Goal: Task Accomplishment & Management: Use online tool/utility

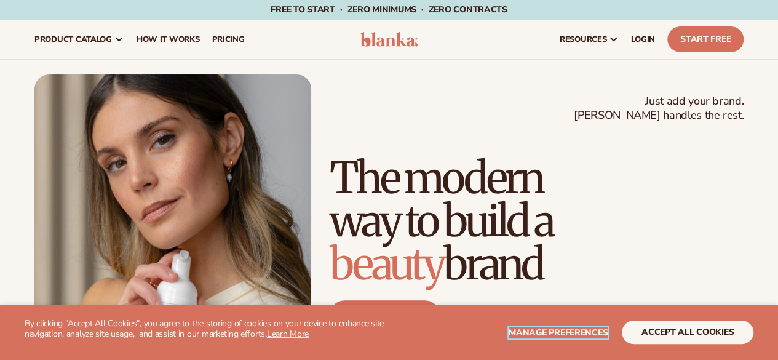
click at [527, 335] on span "Manage preferences" at bounding box center [558, 333] width 99 height 12
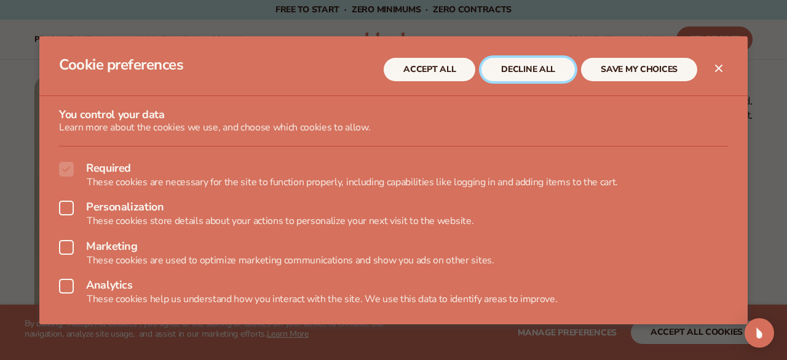
click at [515, 76] on button "DECLINE ALL" at bounding box center [528, 69] width 93 height 23
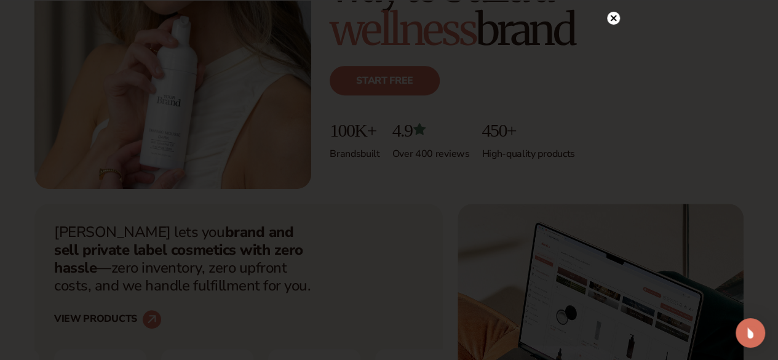
scroll to position [215, 0]
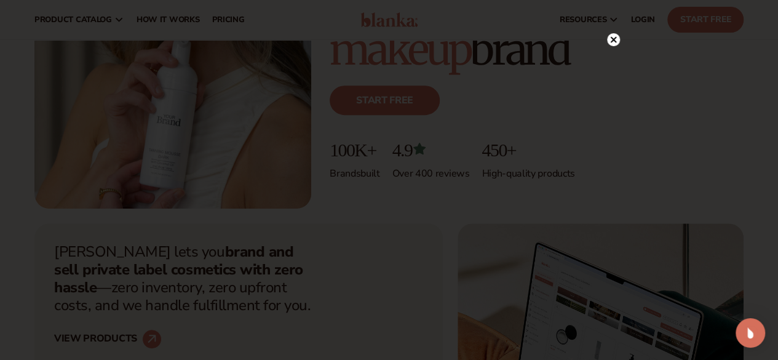
click at [612, 44] on circle at bounding box center [613, 39] width 13 height 13
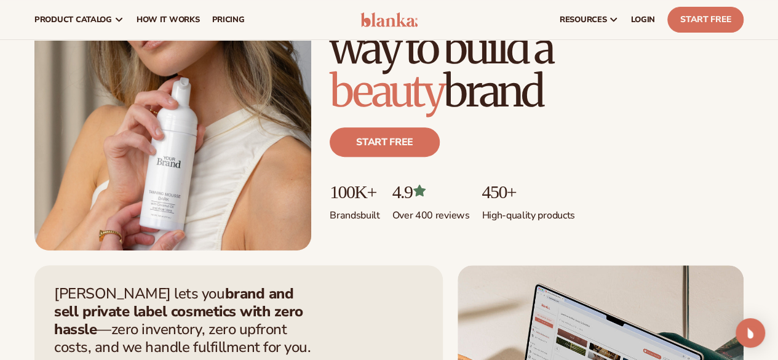
scroll to position [0, 0]
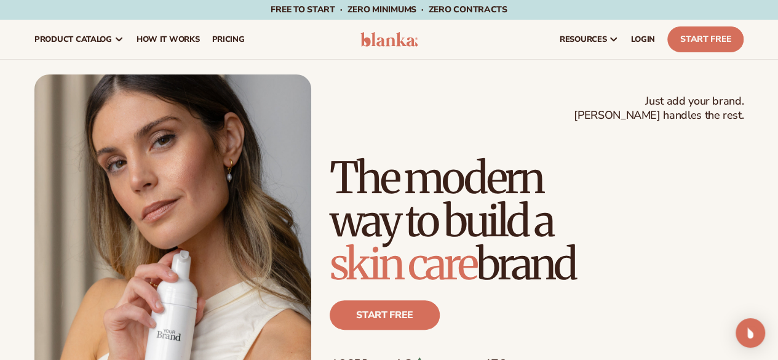
click at [445, 285] on h1 "The modern way to build a [MEDICAL_DATA] brand" at bounding box center [537, 220] width 414 height 129
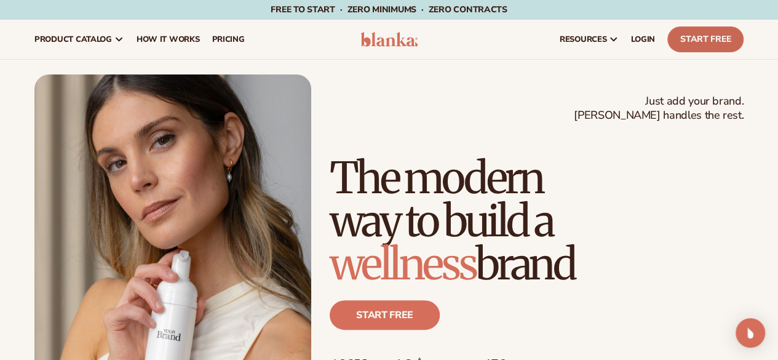
click at [704, 29] on link "Start Free" at bounding box center [705, 39] width 76 height 26
